Goal: Find contact information: Find contact information

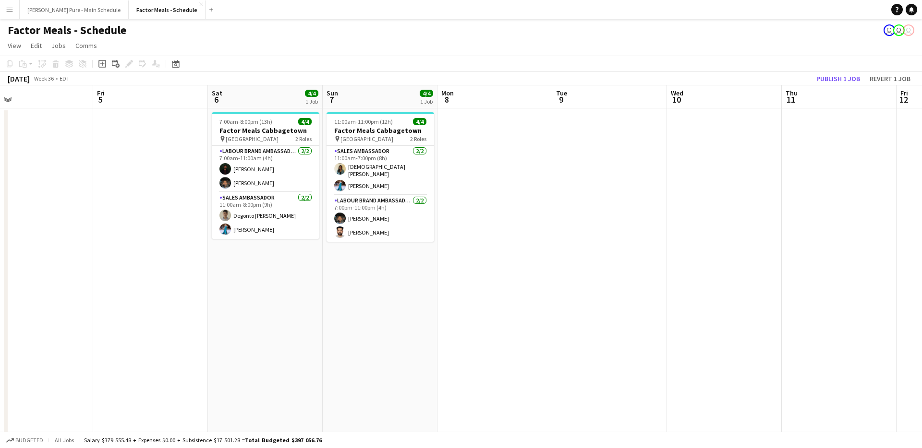
scroll to position [0, 479]
click at [82, 19] on button "Simon Pure - Main Schedule Close" at bounding box center [74, 9] width 109 height 19
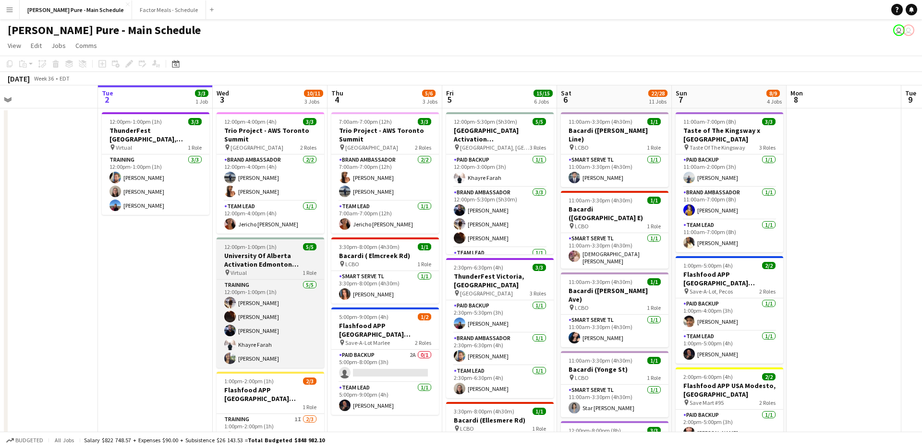
click at [266, 256] on h3 "University Of Alberta Activation Edmonton Training" at bounding box center [271, 260] width 108 height 17
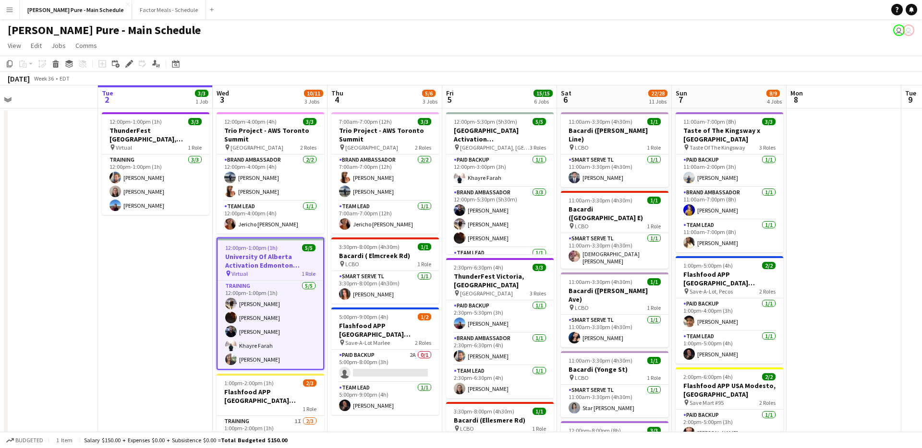
click at [258, 257] on h3 "University Of Alberta Activation Edmonton Training" at bounding box center [270, 261] width 106 height 17
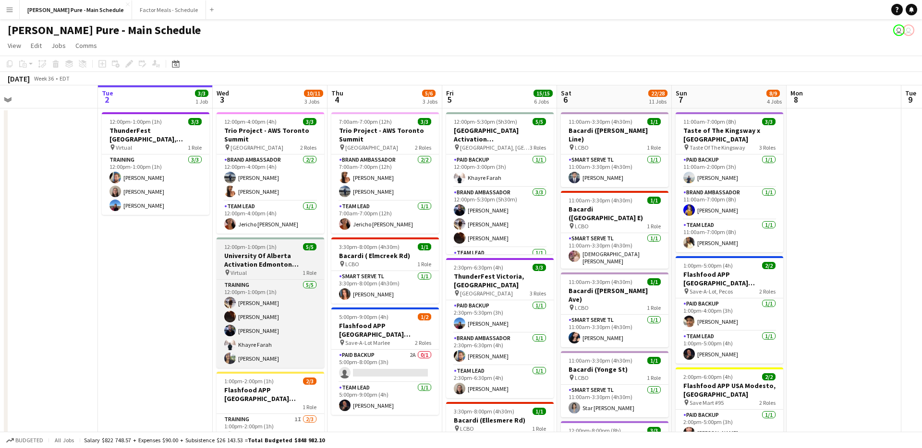
click at [258, 257] on h3 "University Of Alberta Activation Edmonton Training" at bounding box center [271, 260] width 108 height 17
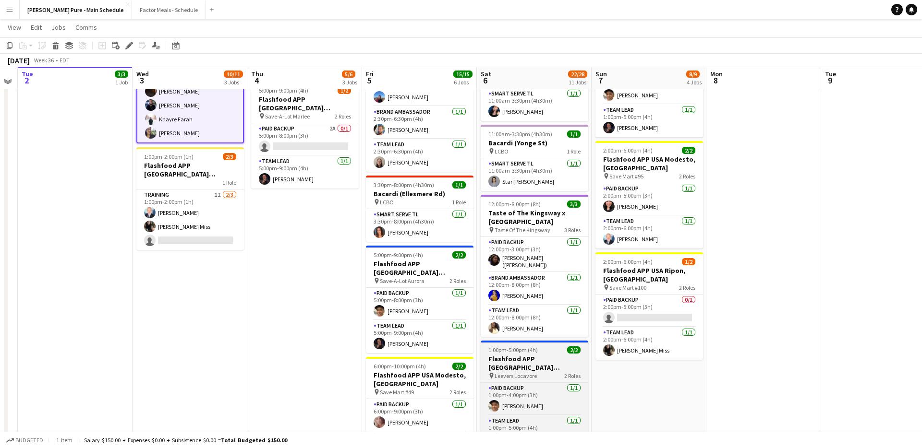
scroll to position [225, 0]
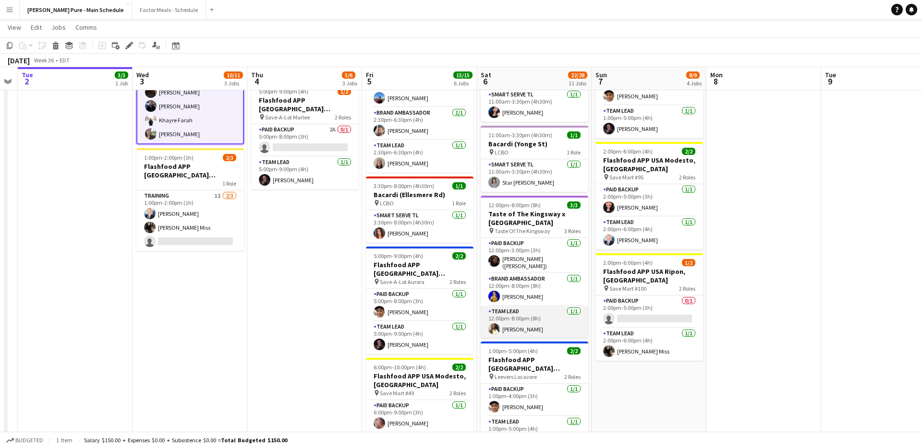
click at [505, 306] on app-card-role "Team Lead [DATE] 12:00pm-8:00pm (8h) [PERSON_NAME]" at bounding box center [535, 322] width 108 height 33
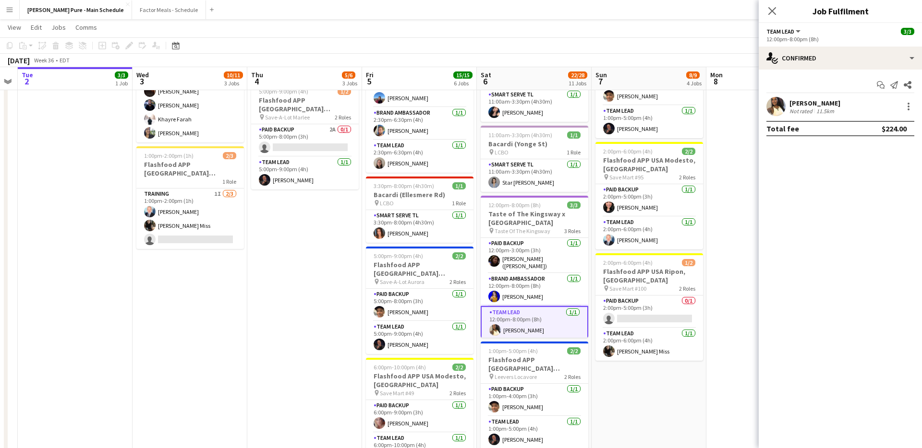
click at [774, 106] on app-user-avatar at bounding box center [775, 106] width 19 height 19
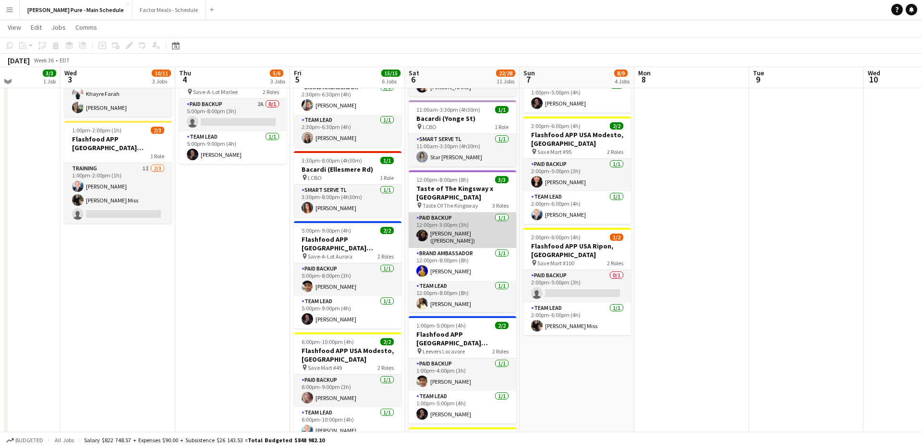
scroll to position [245, 0]
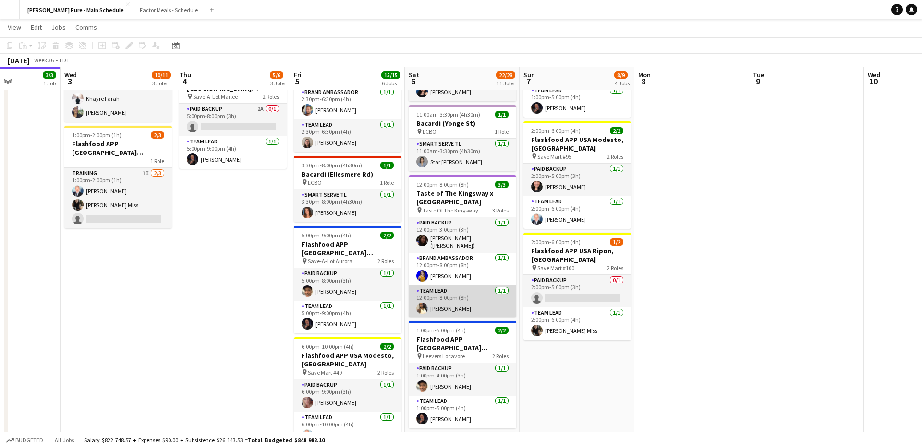
click at [445, 286] on app-card-role "Team Lead [DATE] 12:00pm-8:00pm (8h) [PERSON_NAME]" at bounding box center [463, 302] width 108 height 33
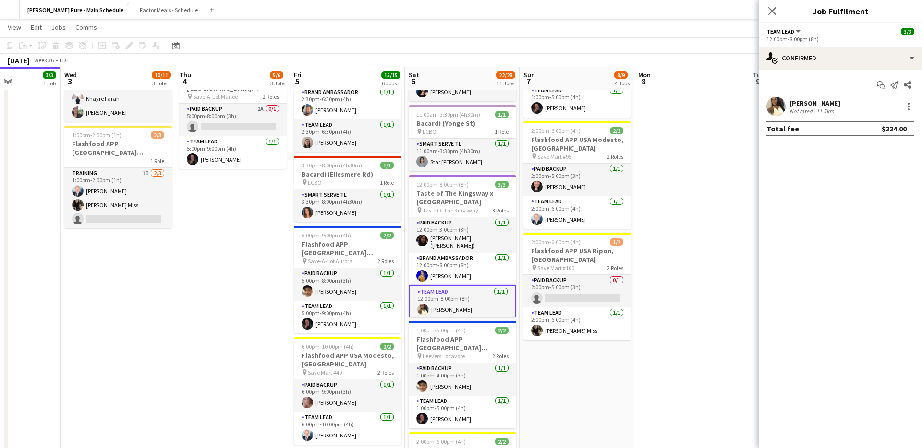
click at [773, 104] on app-user-avatar at bounding box center [775, 106] width 19 height 19
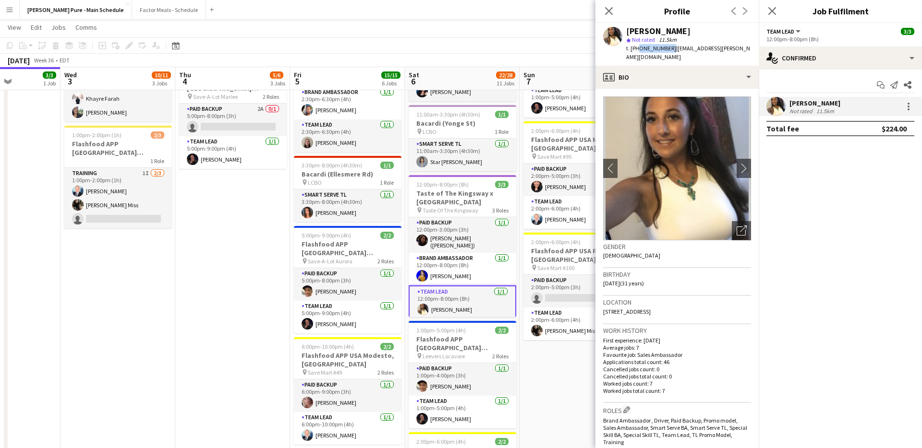
drag, startPoint x: 636, startPoint y: 48, endPoint x: 665, endPoint y: 48, distance: 29.8
click at [665, 48] on div "t. [PHONE_NUMBER] | [EMAIL_ADDRESS][PERSON_NAME][DOMAIN_NAME]" at bounding box center [688, 52] width 125 height 17
copy span "4169029465"
click at [610, 8] on icon "Close pop-in" at bounding box center [608, 10] width 9 height 9
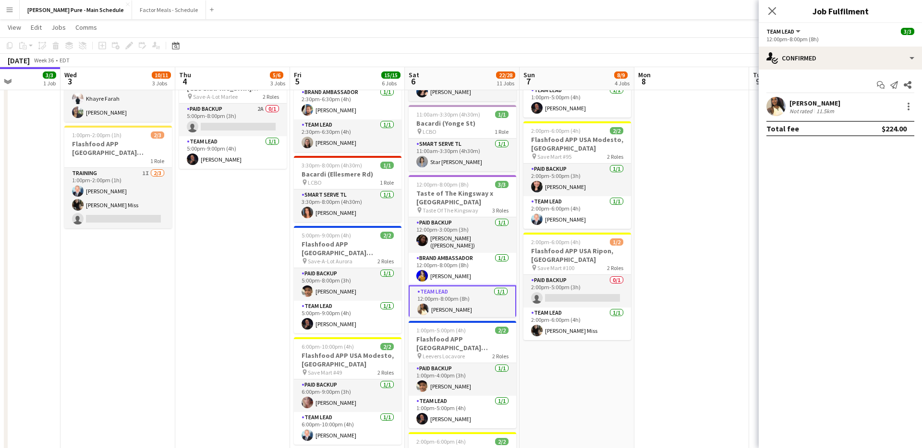
click at [765, 108] on div "[PERSON_NAME] Not rated 11.5km" at bounding box center [840, 106] width 163 height 19
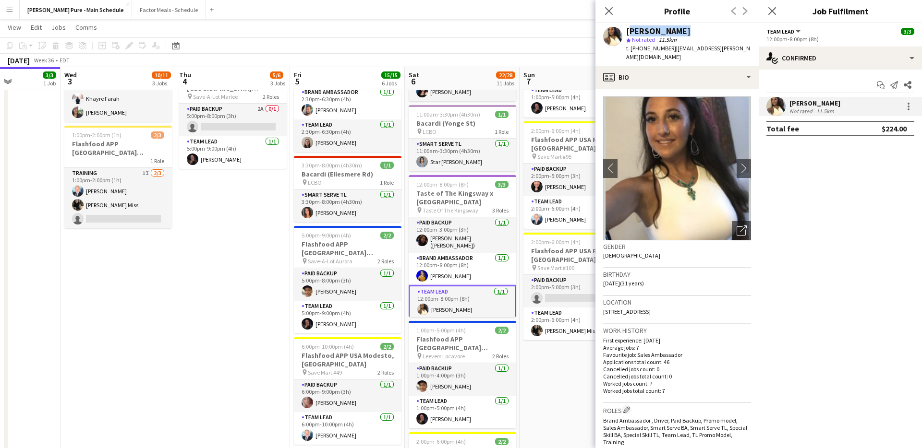
drag, startPoint x: 626, startPoint y: 32, endPoint x: 697, endPoint y: 33, distance: 70.1
click at [697, 33] on div "[PERSON_NAME]" at bounding box center [688, 31] width 125 height 9
copy div "[PERSON_NAME]"
click at [441, 253] on app-card-role "Brand Ambassador [DATE] 12:00pm-8:00pm (8h) [PERSON_NAME]" at bounding box center [463, 269] width 108 height 33
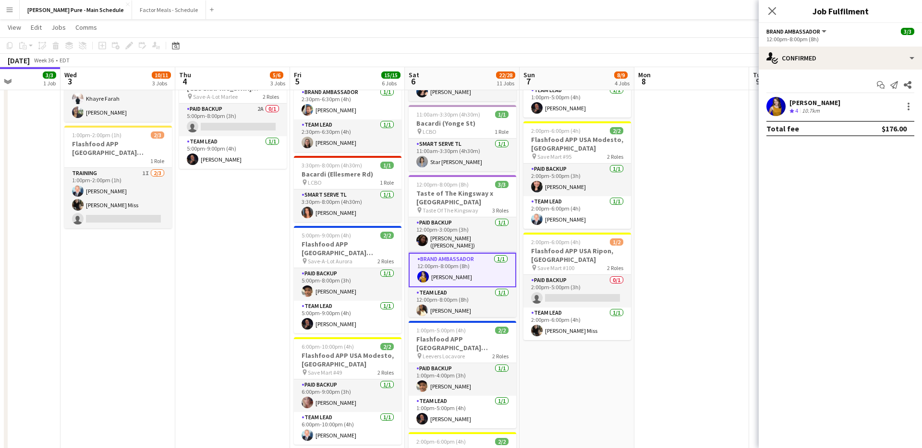
click at [802, 107] on div "10.7km" at bounding box center [811, 111] width 22 height 8
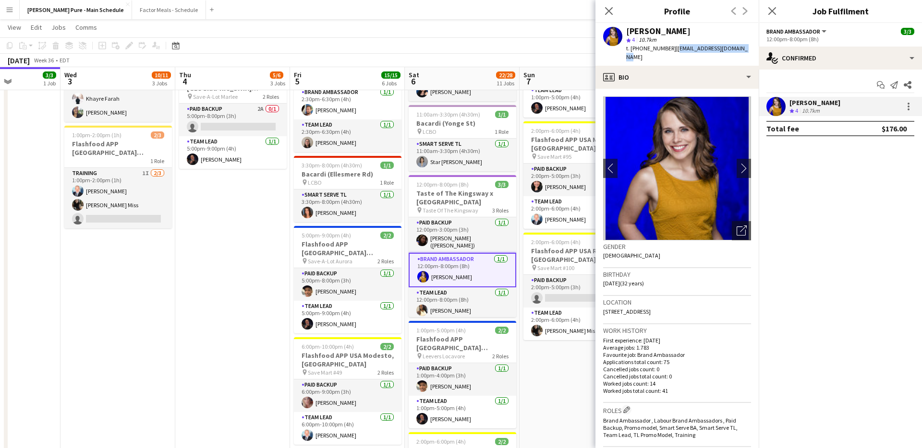
drag, startPoint x: 669, startPoint y: 47, endPoint x: 742, endPoint y: 47, distance: 73.0
click at [742, 47] on app-profile-header "[PERSON_NAME] star 4 10.7km t. [PHONE_NUMBER] | [EMAIL_ADDRESS][DOMAIN_NAME]" at bounding box center [676, 44] width 163 height 43
copy span "[EMAIL_ADDRESS][DOMAIN_NAME]"
click at [637, 33] on div "[PERSON_NAME]" at bounding box center [658, 31] width 64 height 9
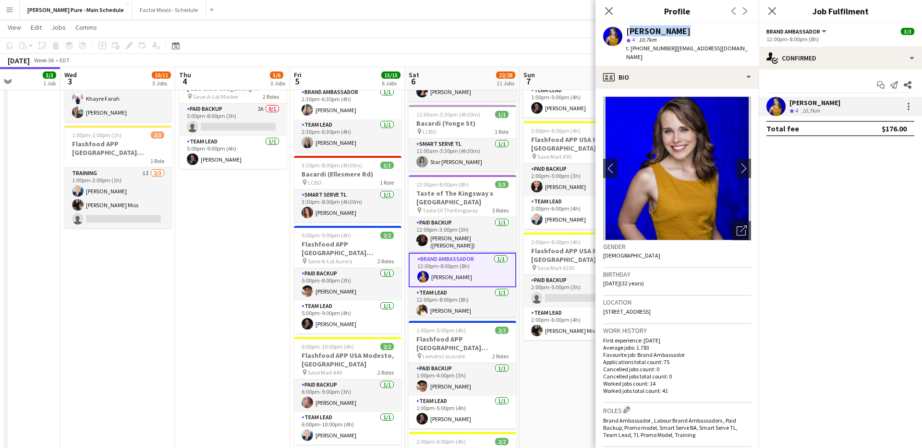
click at [637, 33] on div "[PERSON_NAME]" at bounding box center [658, 31] width 64 height 9
copy div "[PERSON_NAME]"
click at [433, 217] on app-card-role "Paid Backup [DATE] 12:00pm-3:00pm (3h) [PERSON_NAME] ([PERSON_NAME]) [PERSON_NA…" at bounding box center [463, 235] width 108 height 36
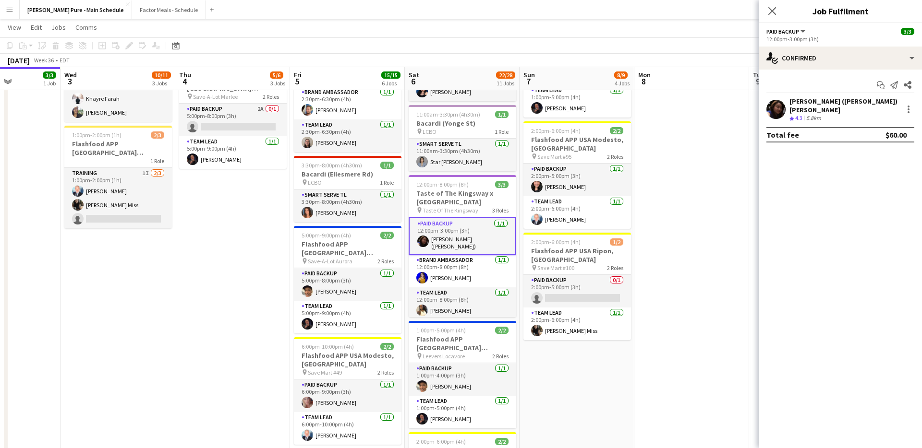
click at [799, 114] on span "4.3" at bounding box center [798, 117] width 7 height 7
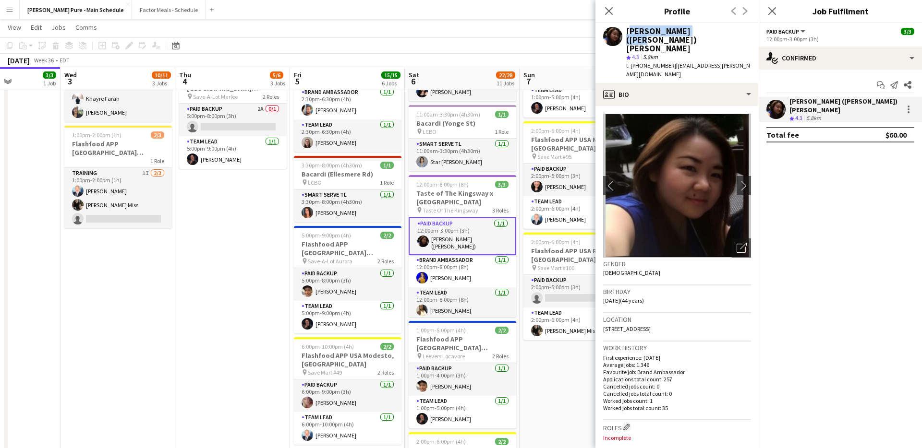
drag, startPoint x: 626, startPoint y: 31, endPoint x: 709, endPoint y: 33, distance: 82.1
click at [709, 33] on div "[PERSON_NAME] ([PERSON_NAME]) [PERSON_NAME]" at bounding box center [688, 40] width 125 height 26
copy div "[PERSON_NAME] ([PERSON_NAME]) [PERSON_NAME]"
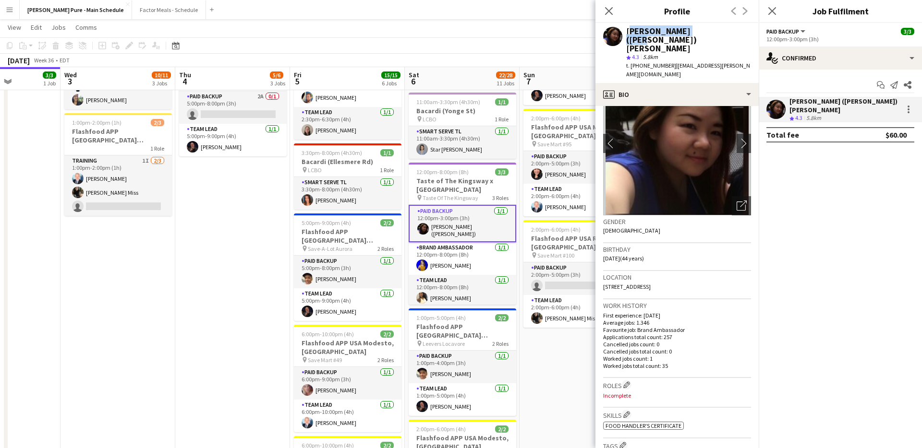
scroll to position [0, 0]
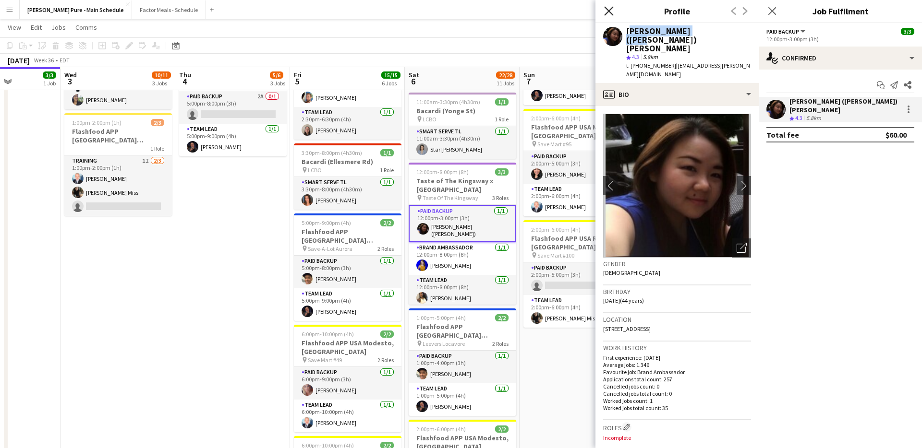
click at [609, 12] on icon at bounding box center [608, 10] width 9 height 9
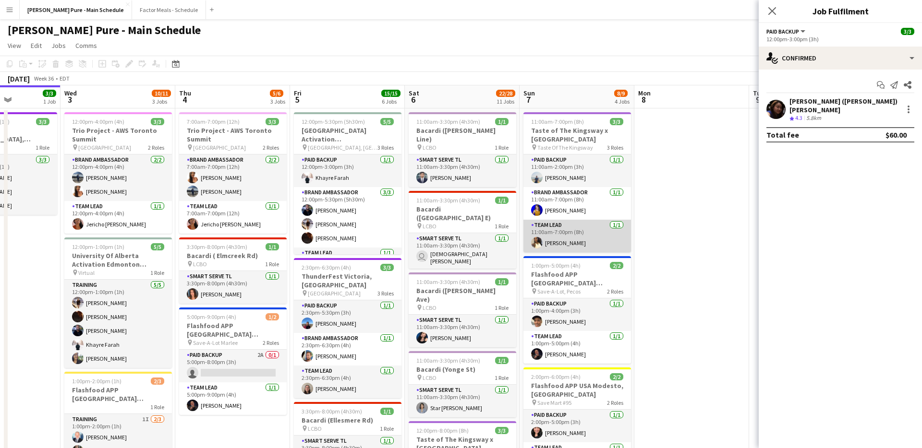
click at [550, 236] on app-card-role "Team Lead [DATE] 11:00am-7:00pm (8h) [PERSON_NAME]" at bounding box center [577, 236] width 108 height 33
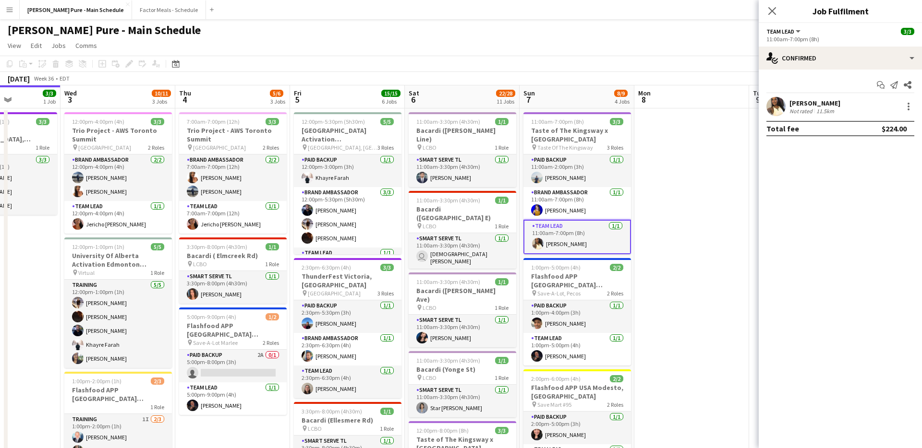
click at [765, 119] on app-confirmed-crew "[PERSON_NAME] Not rated 11.5km Total fee $224.00" at bounding box center [840, 116] width 163 height 39
click at [770, 104] on app-user-avatar at bounding box center [775, 106] width 19 height 19
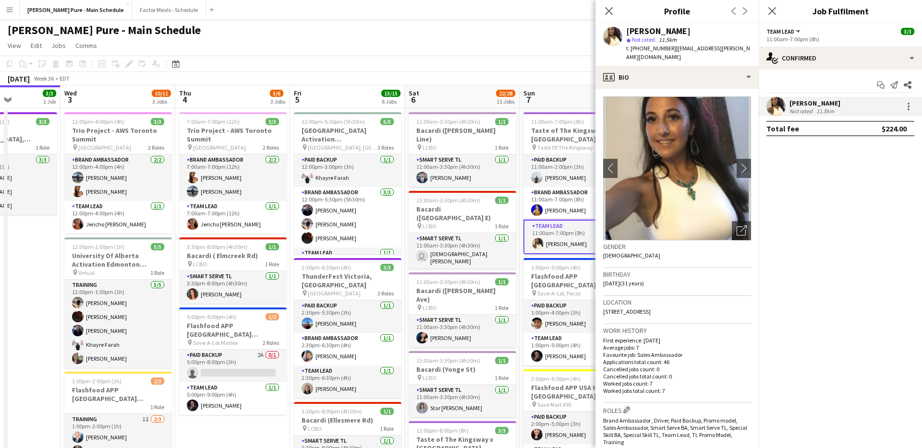
click at [640, 48] on span "t. [PHONE_NUMBER]" at bounding box center [651, 48] width 50 height 7
copy app-crew-profile "t. [PHONE_NUMBER] | [EMAIL_ADDRESS][PERSON_NAME][DOMAIN_NAME] profile"
click at [640, 48] on span "t. [PHONE_NUMBER]" at bounding box center [651, 48] width 50 height 7
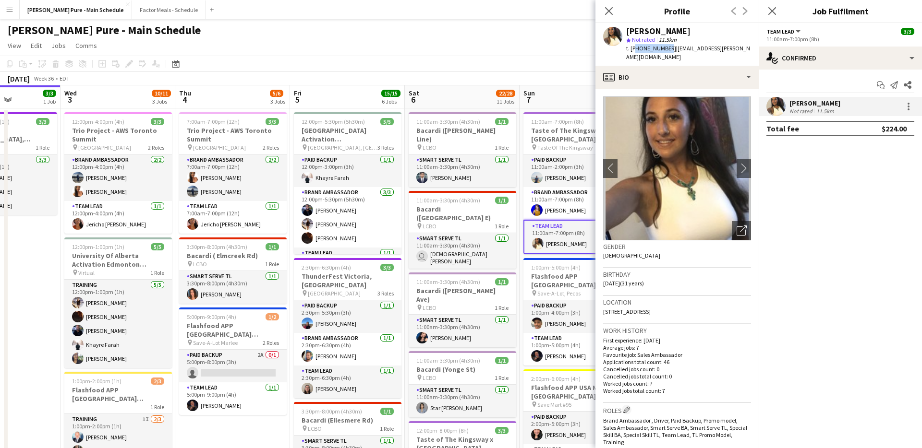
drag, startPoint x: 634, startPoint y: 48, endPoint x: 664, endPoint y: 48, distance: 30.2
click at [664, 48] on span "t. [PHONE_NUMBER]" at bounding box center [651, 48] width 50 height 7
copy span "14169029465"
click at [607, 8] on icon "Close pop-in" at bounding box center [608, 10] width 9 height 9
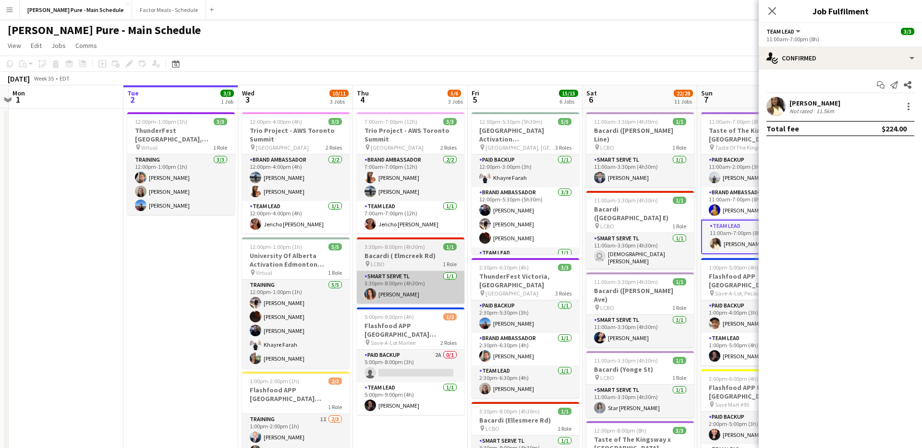
scroll to position [0, 341]
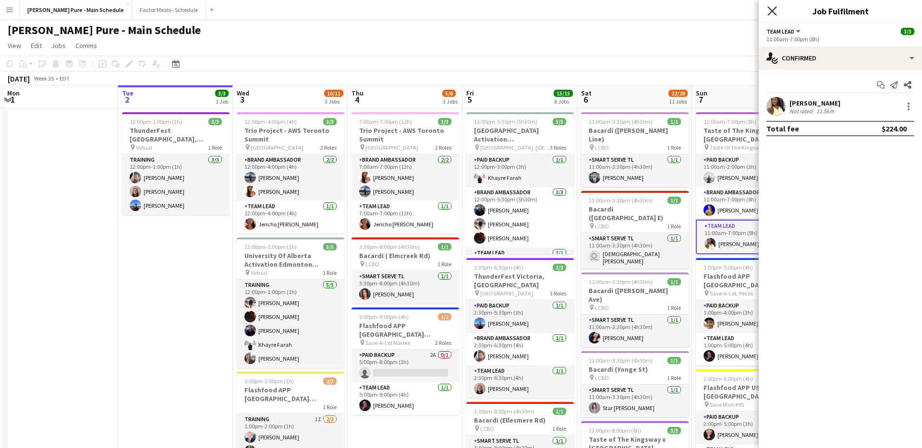
click at [770, 11] on icon "Close pop-in" at bounding box center [771, 10] width 9 height 9
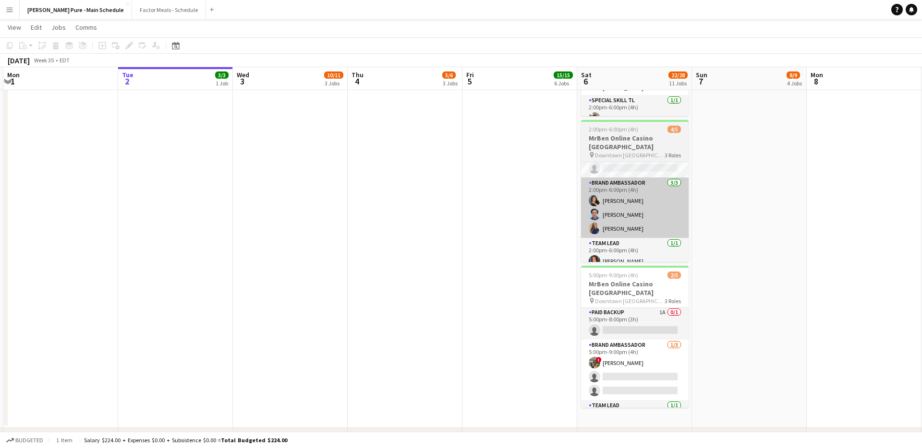
scroll to position [0, 0]
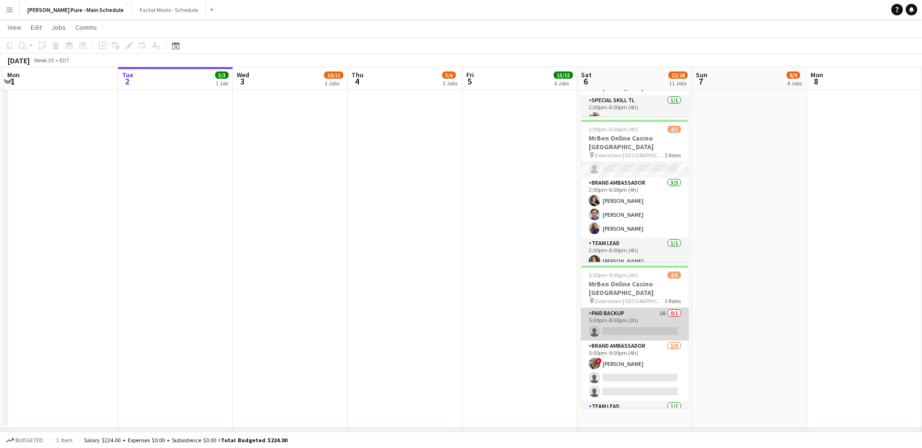
click at [626, 308] on app-card-role "Paid Backup 1A 0/1 5:00pm-8:00pm (3h) single-neutral-actions" at bounding box center [635, 324] width 108 height 33
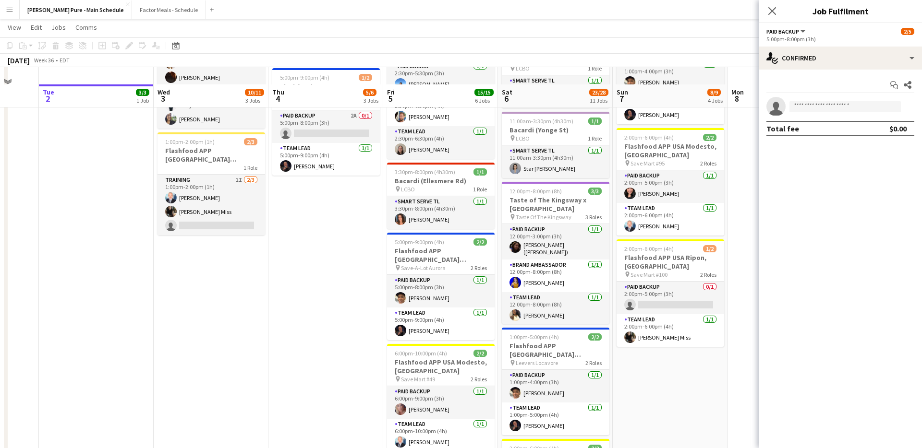
scroll to position [238, 0]
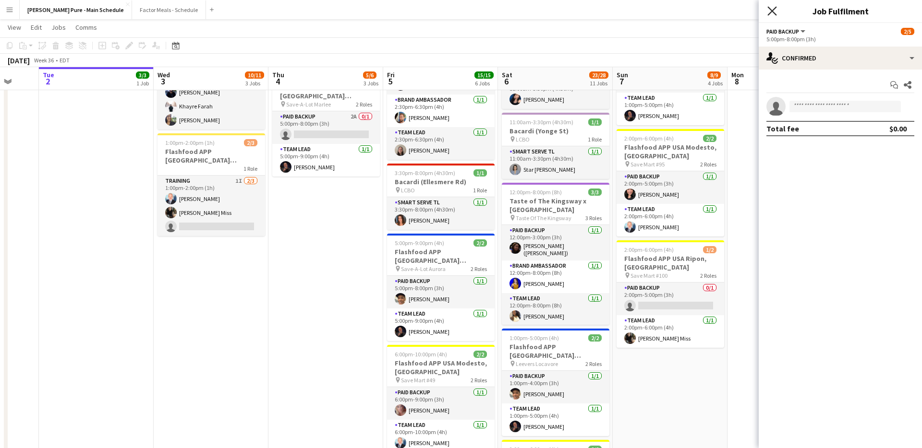
click at [768, 9] on icon "Close pop-in" at bounding box center [771, 10] width 9 height 9
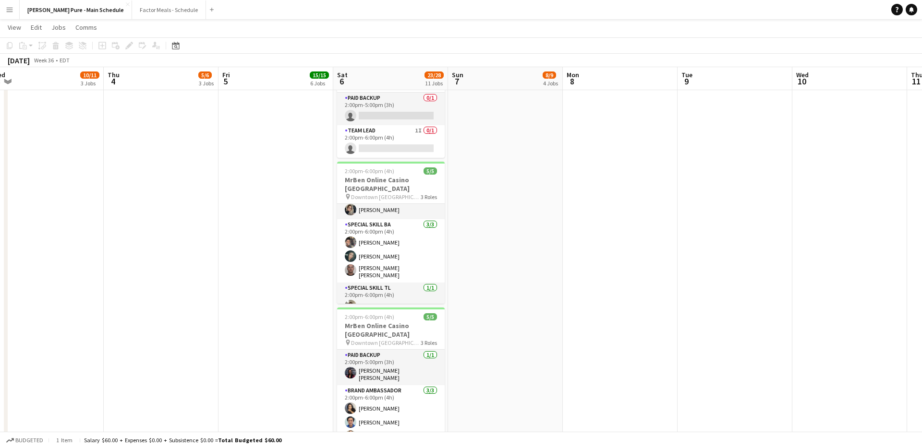
scroll to position [17, 0]
click at [375, 429] on app-card-role "Team Lead [DATE] 2:00pm-6:00pm (4h) [PERSON_NAME]" at bounding box center [391, 445] width 108 height 33
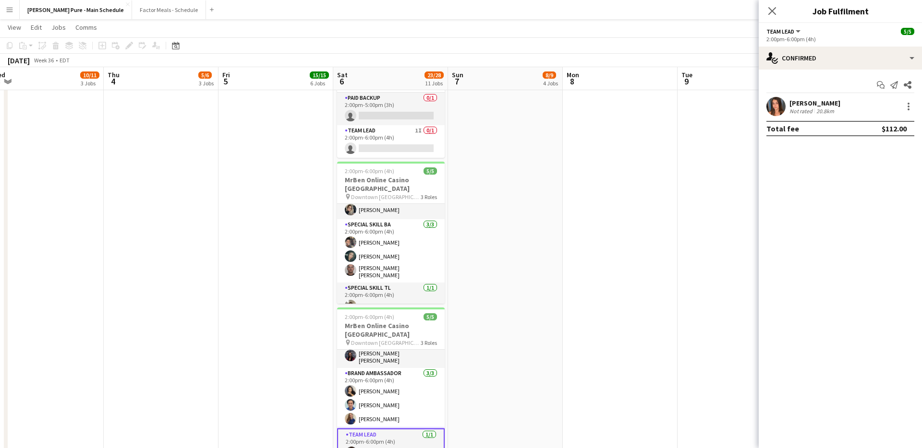
click at [825, 103] on div "[PERSON_NAME]" at bounding box center [814, 103] width 51 height 9
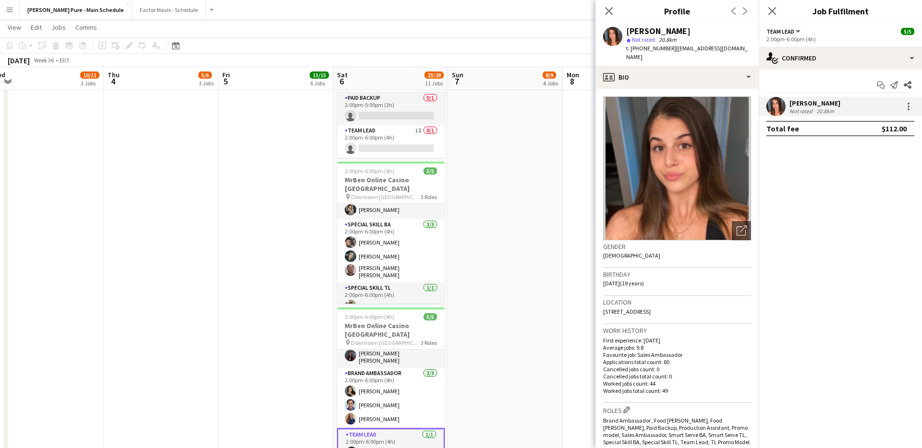
drag, startPoint x: 670, startPoint y: 50, endPoint x: 664, endPoint y: 52, distance: 6.2
click at [664, 52] on div "t. [PHONE_NUMBER] | [EMAIL_ADDRESS][DOMAIN_NAME]" at bounding box center [688, 52] width 125 height 17
click at [645, 51] on span "t. [PHONE_NUMBER]" at bounding box center [651, 48] width 50 height 7
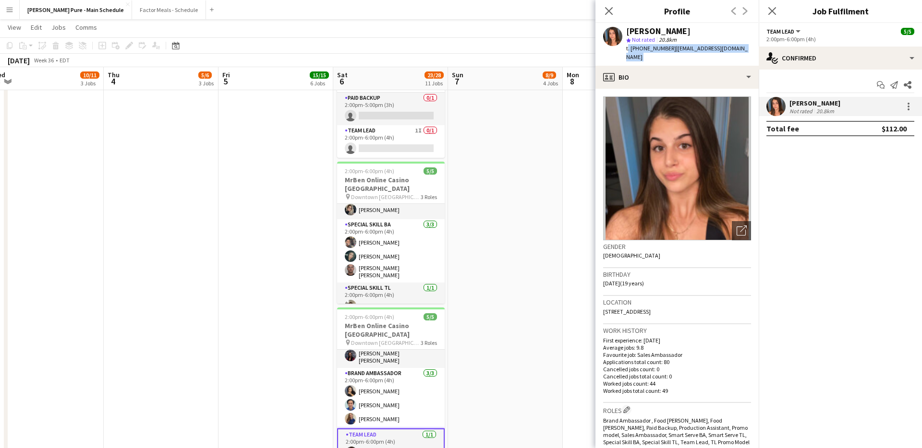
click at [645, 51] on span "t. [PHONE_NUMBER]" at bounding box center [651, 48] width 50 height 7
click at [636, 49] on span "t. [PHONE_NUMBER]" at bounding box center [651, 48] width 50 height 7
drag, startPoint x: 636, startPoint y: 49, endPoint x: 663, endPoint y: 49, distance: 27.4
click at [663, 49] on span "t. [PHONE_NUMBER]" at bounding box center [651, 48] width 50 height 7
copy span "14378490522"
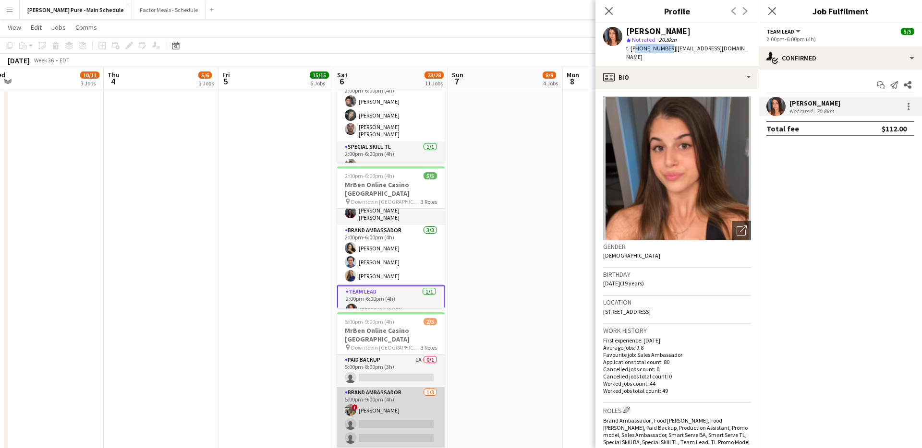
scroll to position [26, 0]
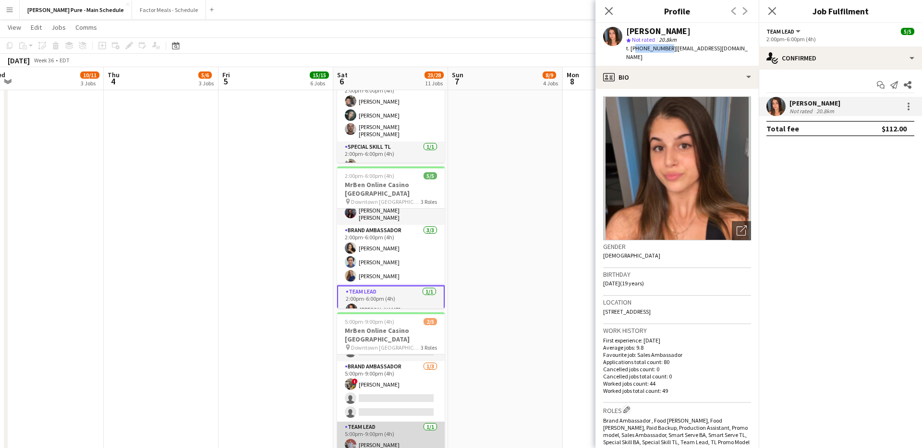
click at [369, 422] on app-card-role "Team Lead [DATE] 5:00pm-9:00pm (4h) [PERSON_NAME]" at bounding box center [391, 438] width 108 height 33
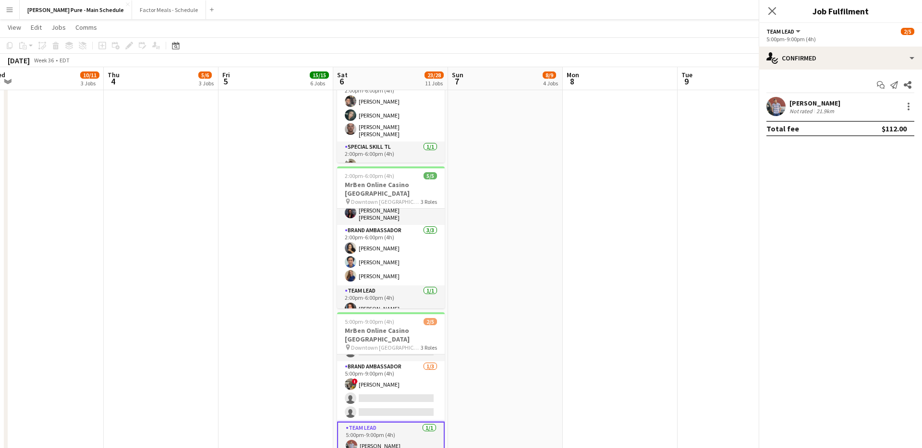
scroll to position [17, 0]
click at [770, 97] on div at bounding box center [775, 106] width 19 height 19
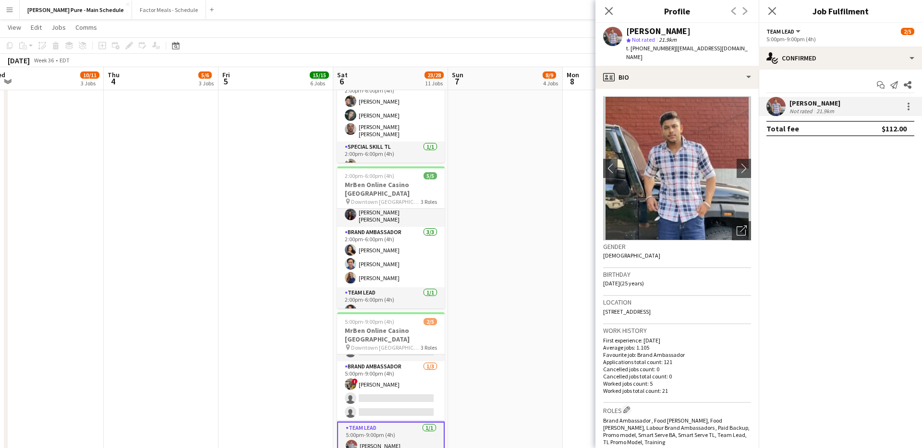
click at [661, 49] on span "t. [PHONE_NUMBER]" at bounding box center [651, 48] width 50 height 7
copy span "17789265286"
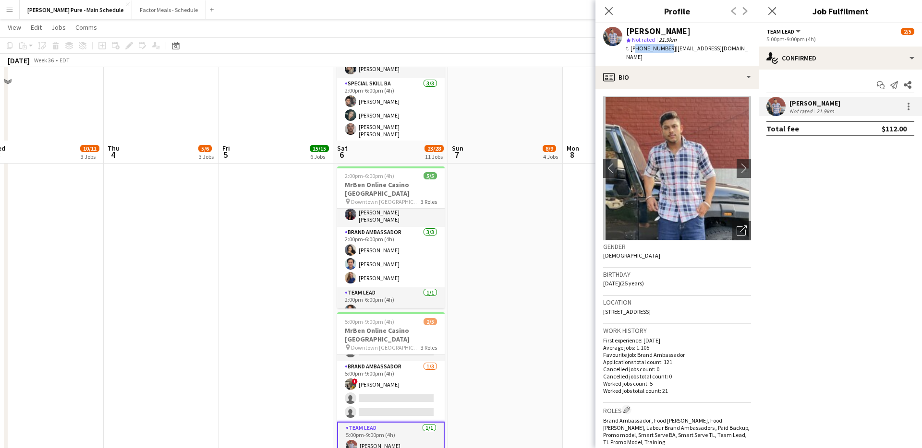
scroll to position [967, 0]
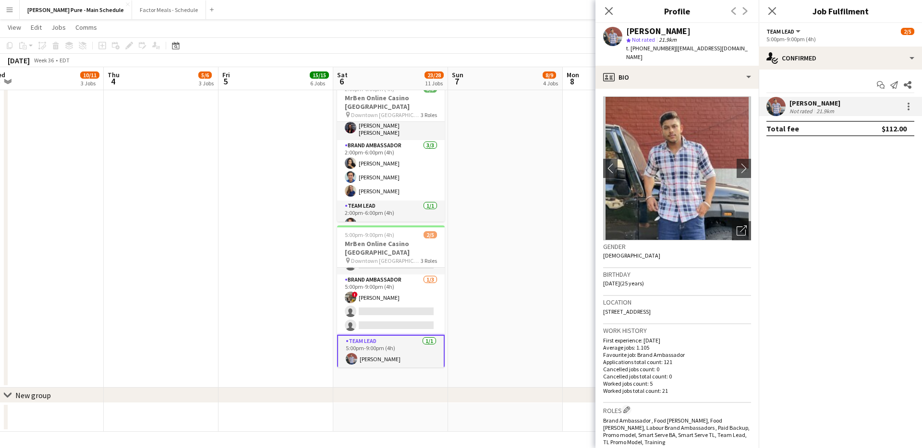
click at [642, 30] on div "[PERSON_NAME]" at bounding box center [658, 31] width 64 height 9
copy div "[PERSON_NAME]"
click at [648, 48] on span "t. [PHONE_NUMBER]" at bounding box center [651, 48] width 50 height 7
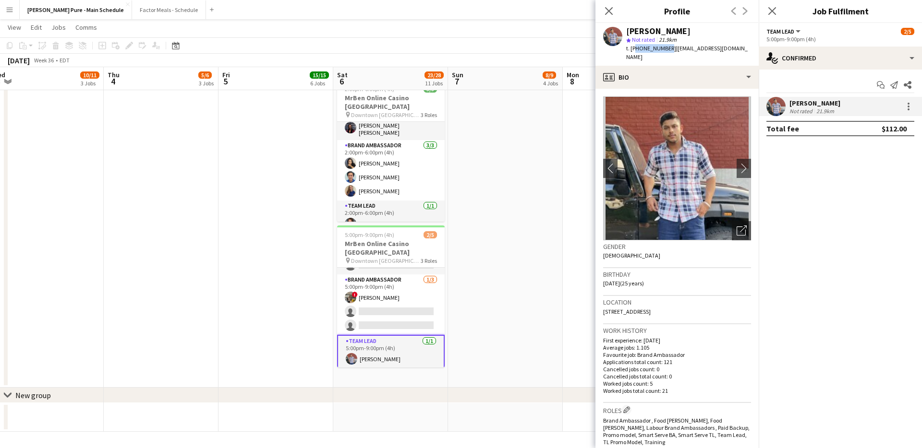
click at [648, 48] on span "t. [PHONE_NUMBER]" at bounding box center [651, 48] width 50 height 7
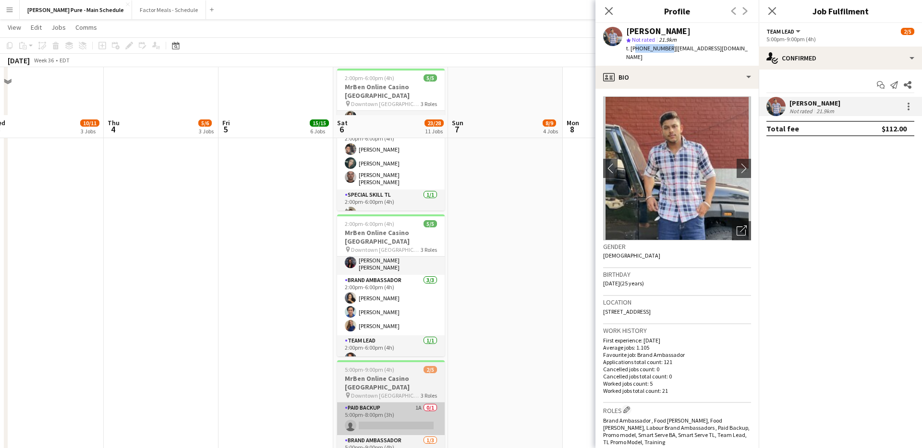
scroll to position [825, 0]
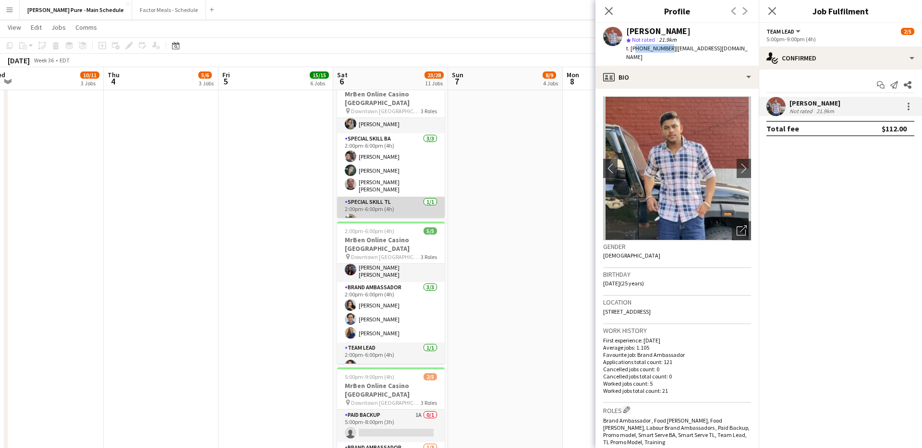
click at [364, 197] on app-card-role "Special Skill TL [DATE] 2:00pm-6:00pm (4h) [PERSON_NAME]" at bounding box center [391, 213] width 108 height 33
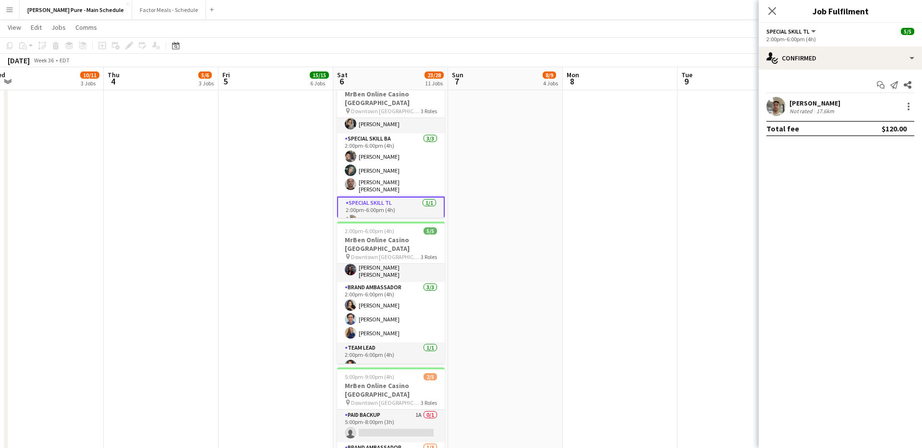
click at [779, 104] on app-user-avatar at bounding box center [775, 106] width 19 height 19
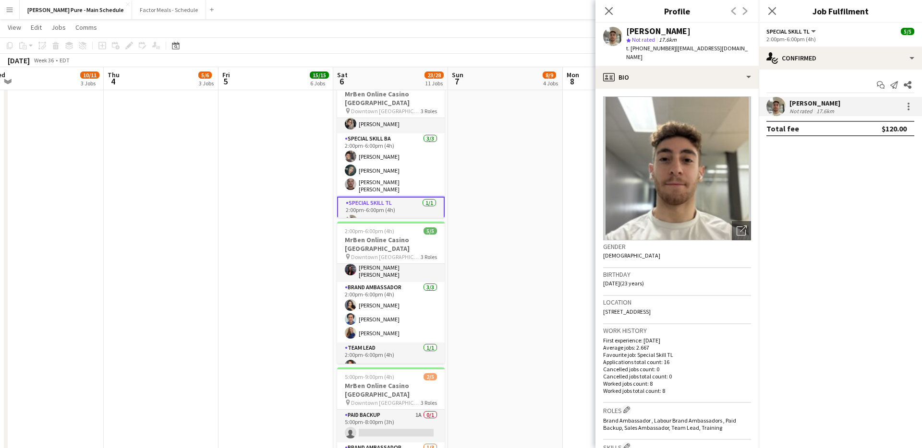
click at [647, 48] on span "t. [PHONE_NUMBER]" at bounding box center [651, 48] width 50 height 7
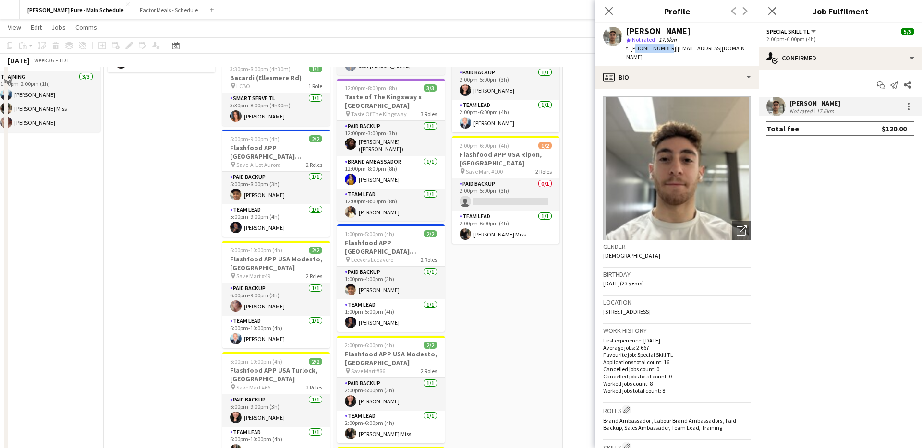
scroll to position [0, 0]
